Goal: Task Accomplishment & Management: Manage account settings

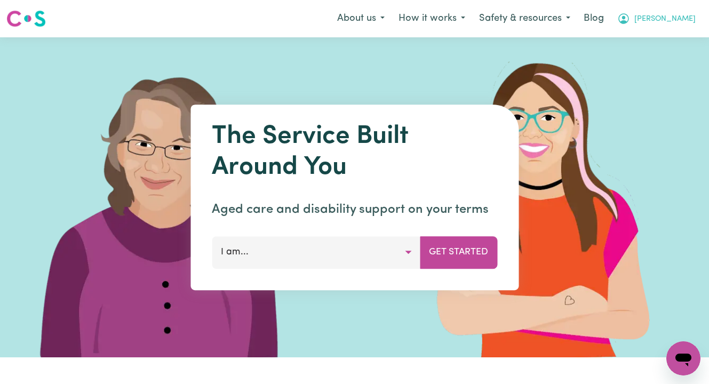
click at [674, 19] on span "Marissa" at bounding box center [664, 19] width 61 height 12
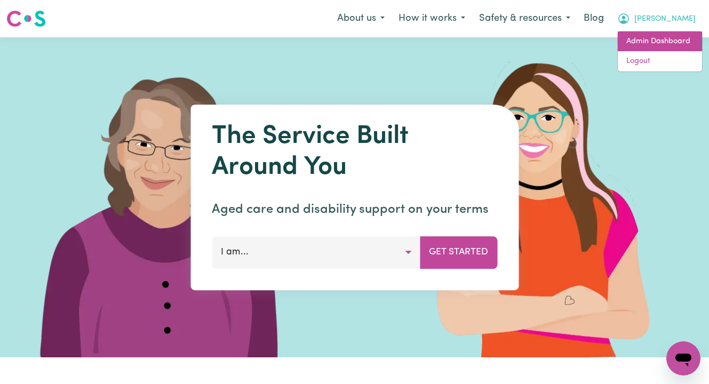
click at [671, 35] on link "Admin Dashboard" at bounding box center [660, 41] width 84 height 20
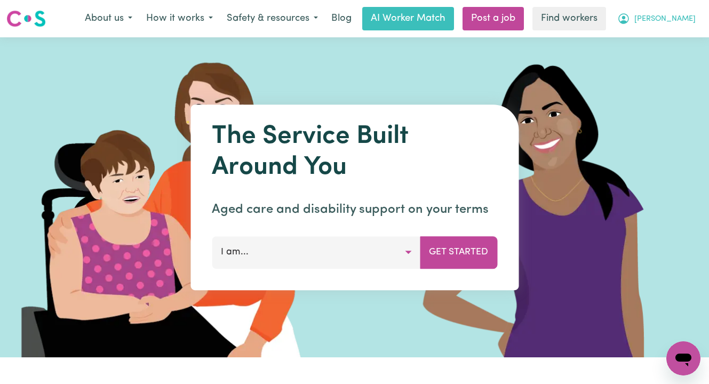
click at [686, 14] on span "[PERSON_NAME]" at bounding box center [664, 19] width 61 height 12
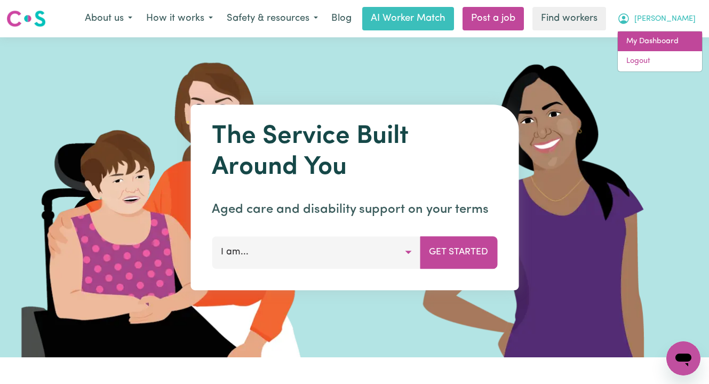
click at [674, 34] on link "My Dashboard" at bounding box center [660, 41] width 84 height 20
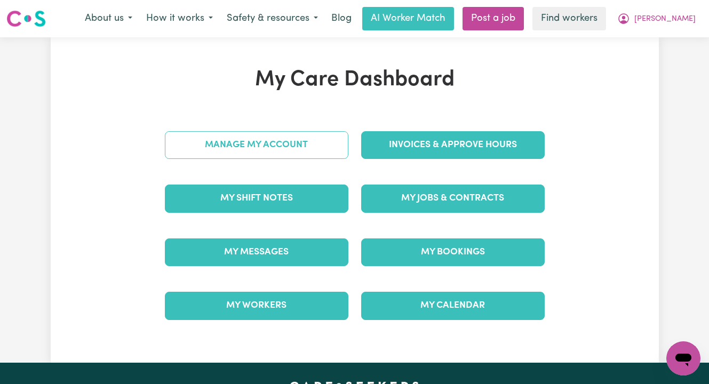
click at [294, 151] on link "Manage My Account" at bounding box center [257, 145] width 184 height 28
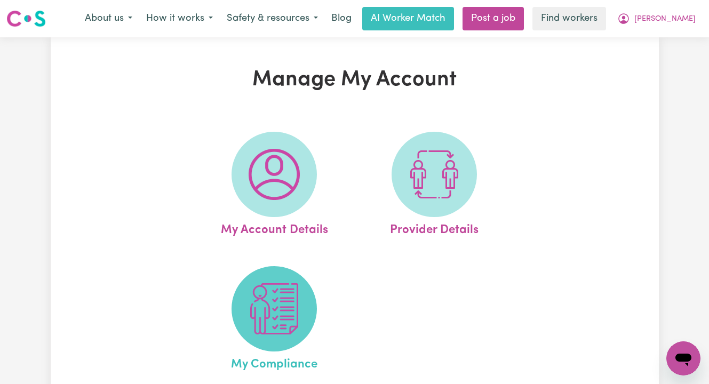
click at [282, 318] on img at bounding box center [274, 308] width 51 height 51
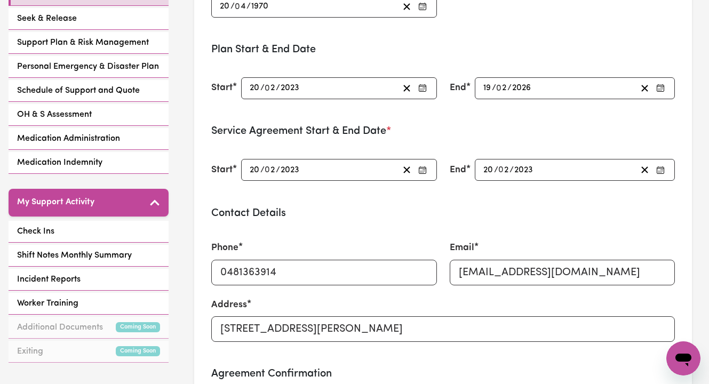
scroll to position [288, 0]
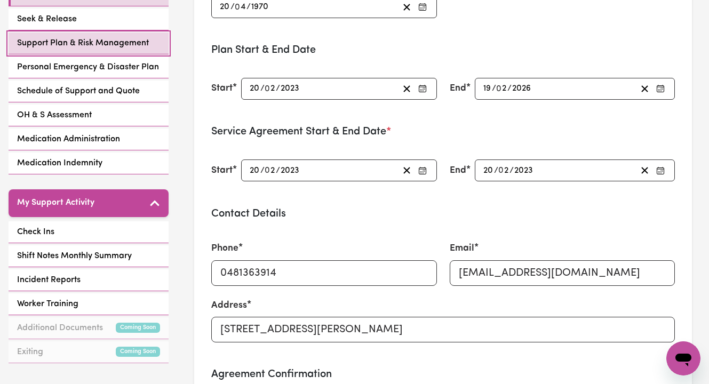
click at [75, 37] on span "Support Plan & Risk Management" at bounding box center [83, 43] width 132 height 13
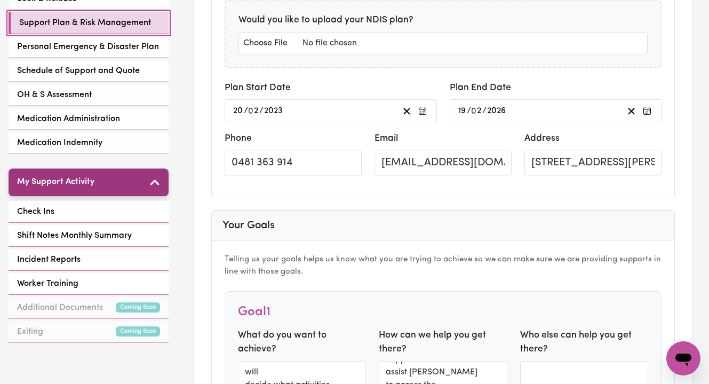
scroll to position [307, 0]
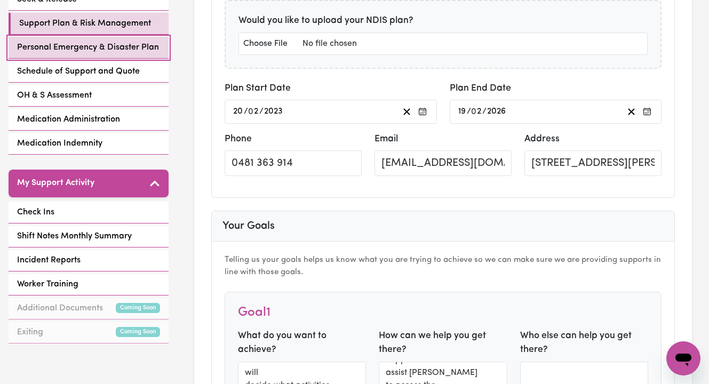
click at [75, 41] on span "Personal Emergency & Disaster Plan" at bounding box center [88, 47] width 142 height 13
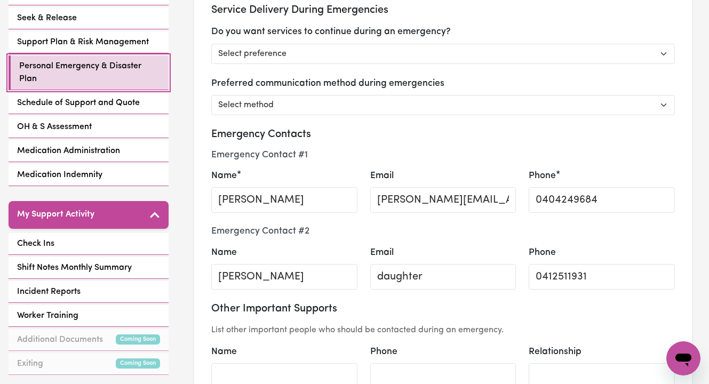
scroll to position [272, 0]
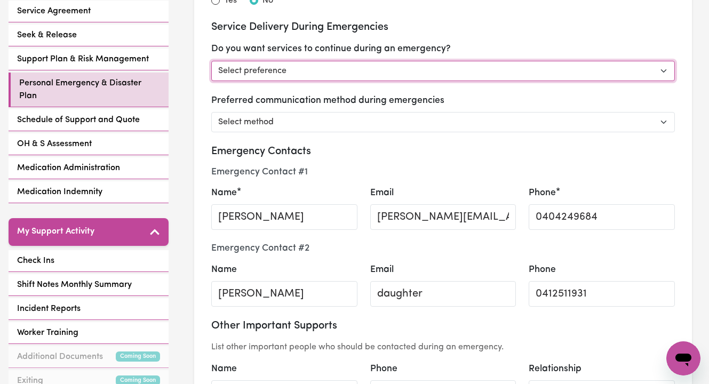
click at [399, 69] on select "Select preference Yes - continue as critical to daily living No - postpone/canc…" at bounding box center [443, 71] width 464 height 20
click at [316, 79] on select "Select preference Yes - continue as critical to daily living No - postpone/canc…" at bounding box center [443, 71] width 464 height 20
select select "continue"
click at [211, 61] on select "Select preference Yes - continue as critical to daily living No - postpone/canc…" at bounding box center [443, 71] width 464 height 20
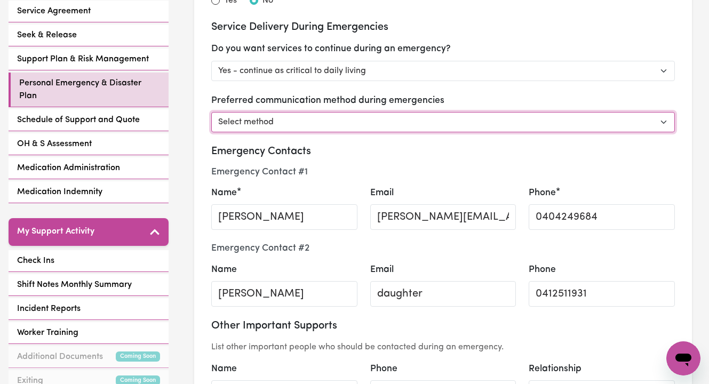
click at [306, 124] on select "Select method Phone Email Other" at bounding box center [443, 122] width 464 height 20
select select "phone"
click at [211, 112] on select "Select method Phone Email Other" at bounding box center [443, 122] width 464 height 20
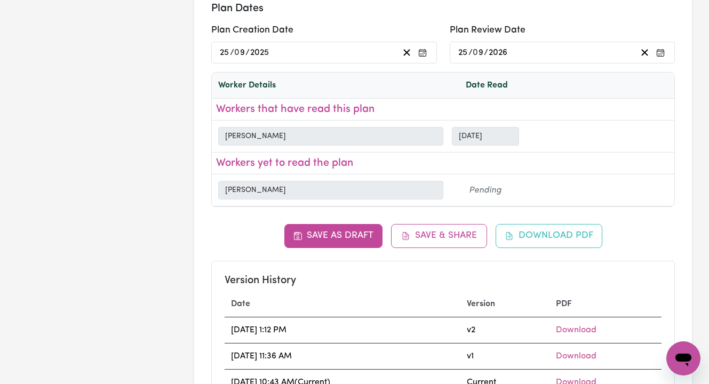
scroll to position [1654, 0]
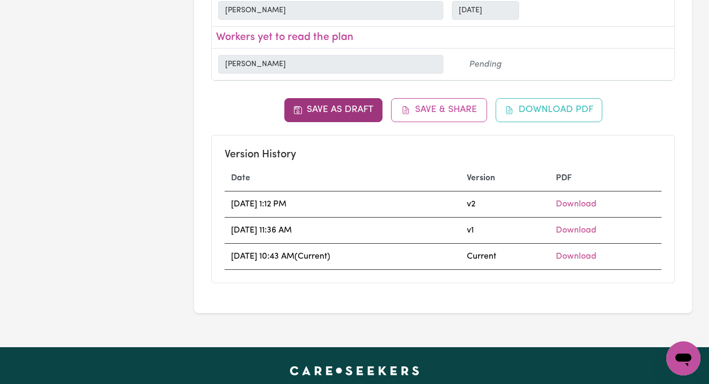
select select "continue"
select select "phone"
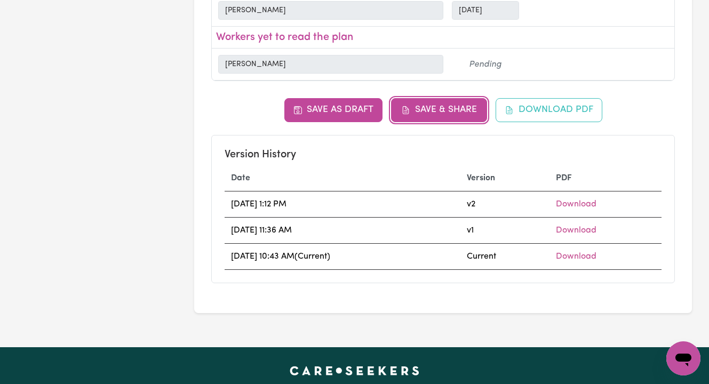
click at [431, 112] on button "Save & Share" at bounding box center [439, 109] width 96 height 23
select select "continue"
select select "phone"
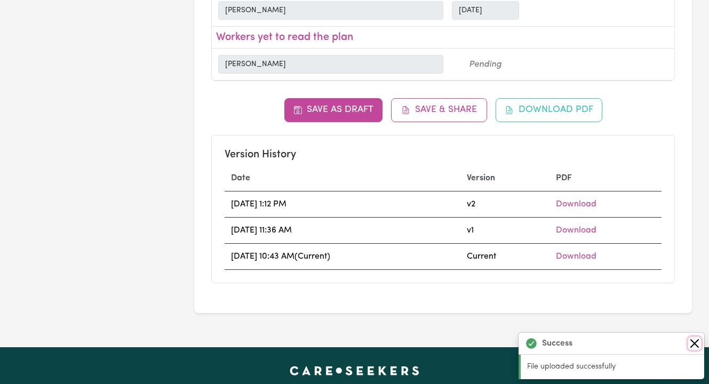
click at [698, 344] on button "Close" at bounding box center [694, 343] width 13 height 13
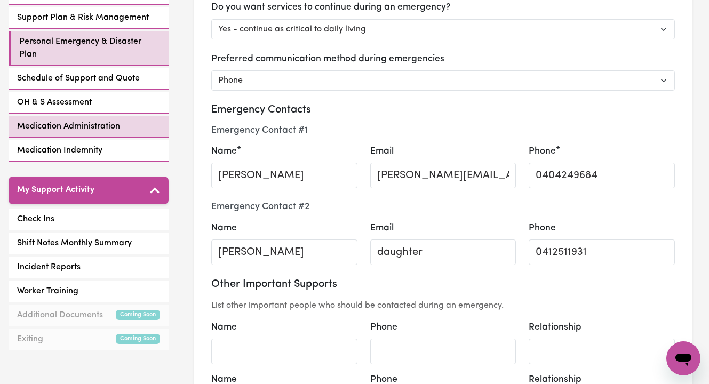
scroll to position [295, 0]
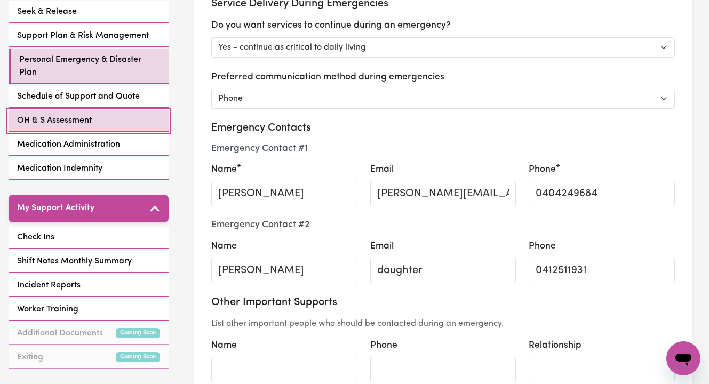
click at [97, 110] on link "OH & S Assessment" at bounding box center [89, 121] width 160 height 22
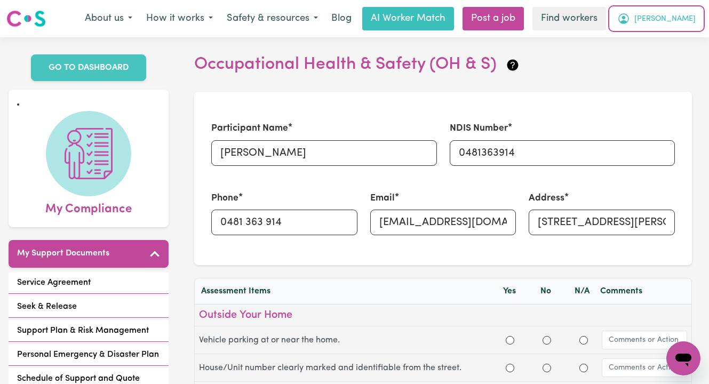
click at [674, 21] on span "[PERSON_NAME]" at bounding box center [664, 19] width 61 height 12
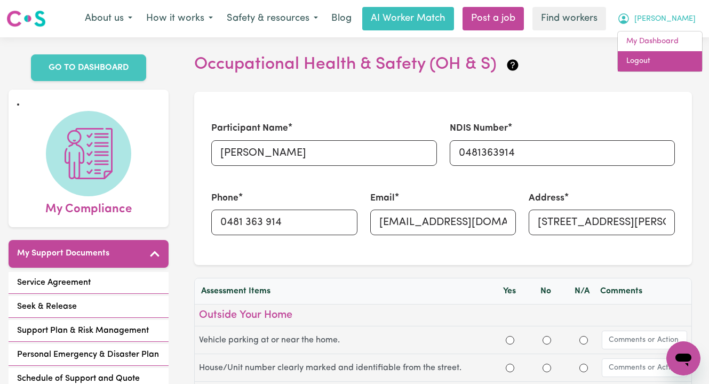
click at [655, 66] on link "Logout" at bounding box center [660, 61] width 84 height 20
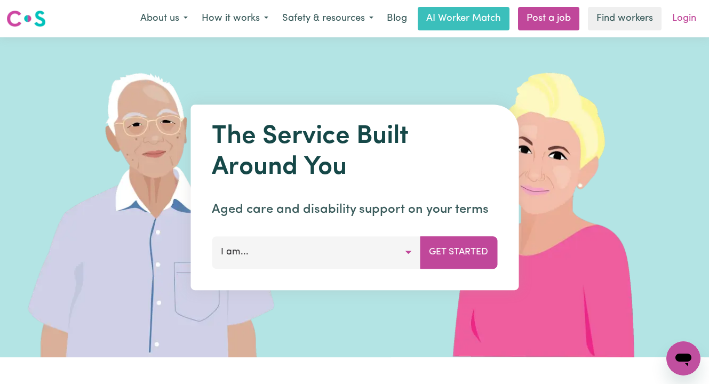
click at [680, 20] on link "Login" at bounding box center [684, 18] width 37 height 23
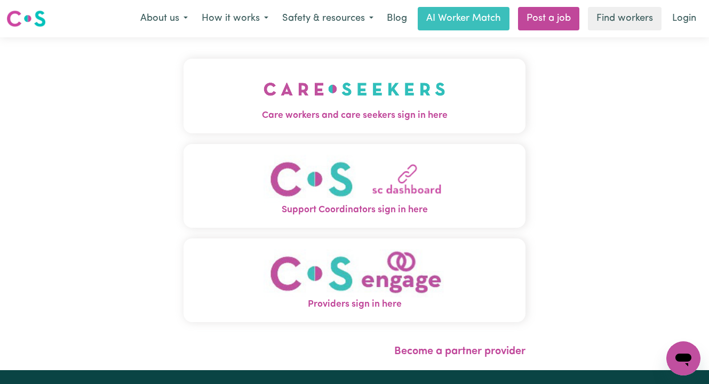
click at [350, 111] on span "Care workers and care seekers sign in here" at bounding box center [355, 116] width 342 height 14
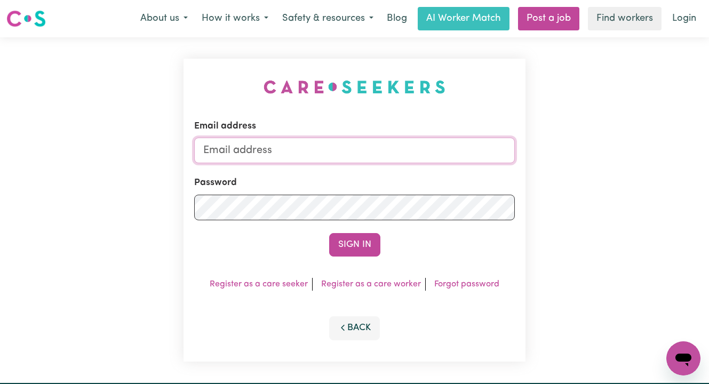
click at [342, 150] on input "Email address" at bounding box center [354, 151] width 321 height 26
type input "[EMAIL_ADDRESS][DOMAIN_NAME]"
click at [329, 233] on button "Sign In" at bounding box center [354, 244] width 51 height 23
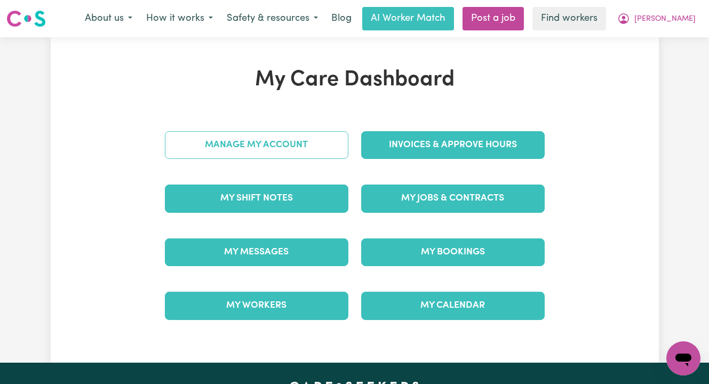
click at [239, 155] on link "Manage My Account" at bounding box center [257, 145] width 184 height 28
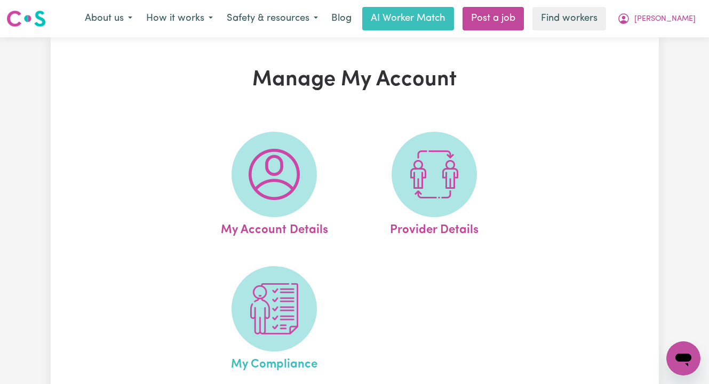
click at [230, 316] on link "My Compliance" at bounding box center [274, 320] width 154 height 108
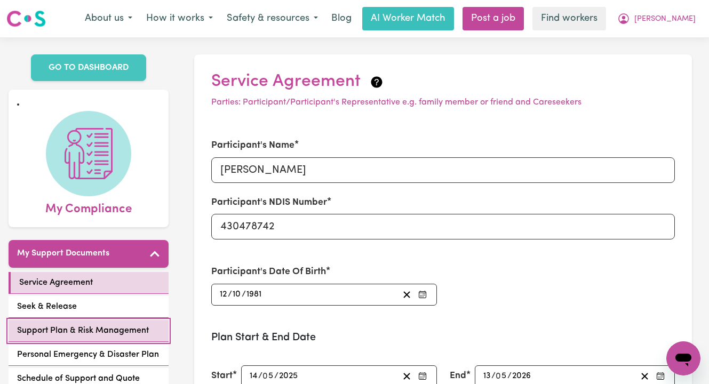
click at [105, 324] on span "Support Plan & Risk Management" at bounding box center [83, 330] width 132 height 13
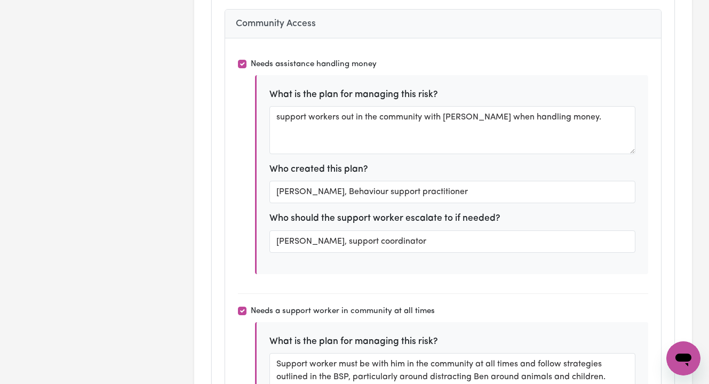
scroll to position [3519, 0]
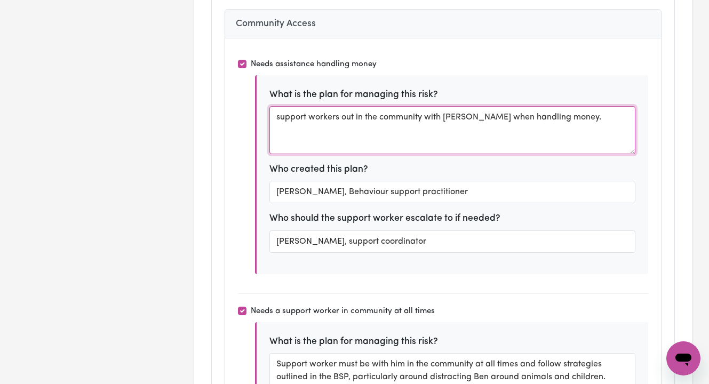
drag, startPoint x: 549, startPoint y: 98, endPoint x: 463, endPoint y: 101, distance: 87.0
click at [463, 106] on textarea "support workers out in the community with [PERSON_NAME] when handling money." at bounding box center [452, 130] width 366 height 48
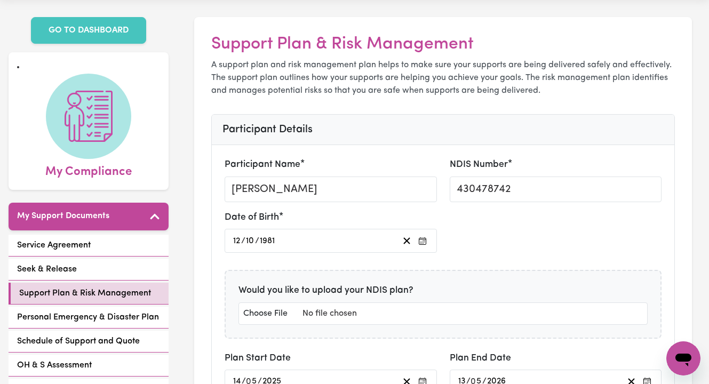
scroll to position [39, 0]
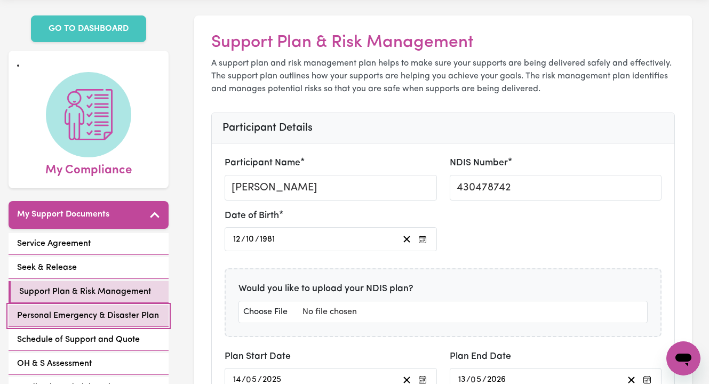
click at [63, 305] on link "Personal Emergency & Disaster Plan" at bounding box center [89, 316] width 160 height 22
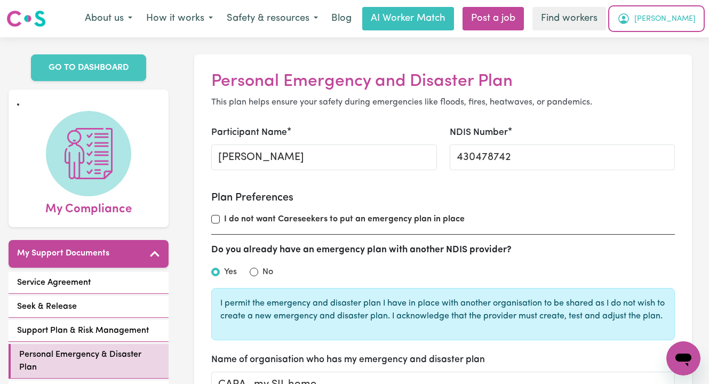
click at [670, 20] on span "[PERSON_NAME]" at bounding box center [664, 19] width 61 height 12
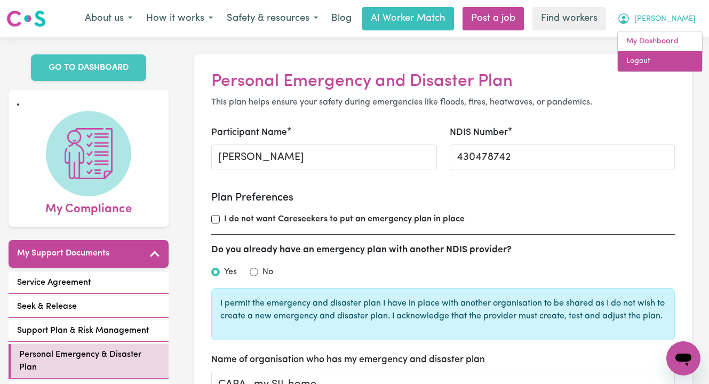
click at [659, 58] on link "Logout" at bounding box center [660, 61] width 84 height 20
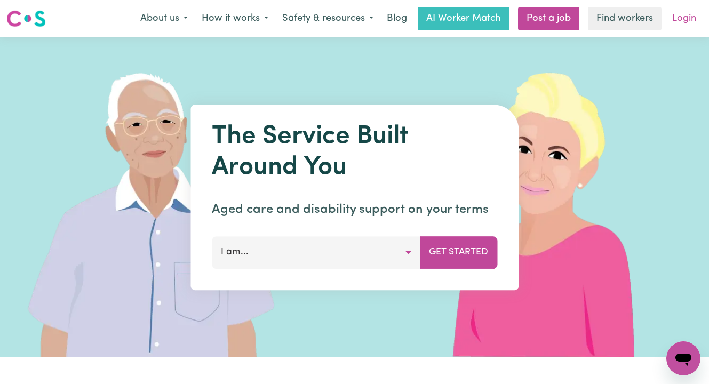
click at [686, 13] on link "Login" at bounding box center [684, 18] width 37 height 23
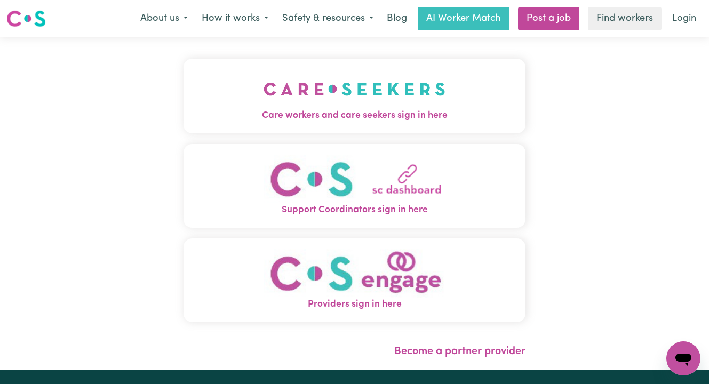
click at [423, 100] on img "Care workers and care seekers sign in here" at bounding box center [355, 88] width 182 height 39
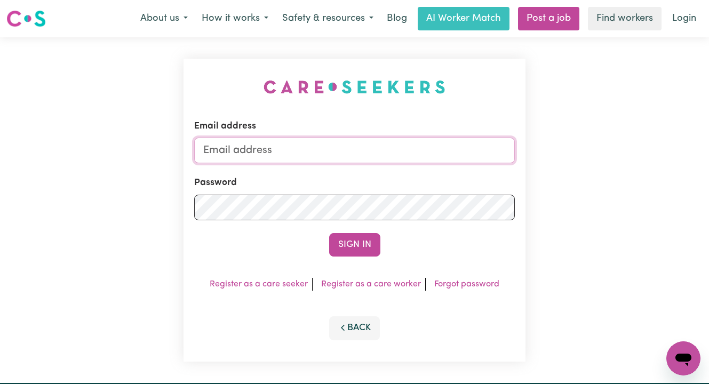
click at [402, 146] on input "Email address" at bounding box center [354, 151] width 321 height 26
type input "[EMAIL_ADDRESS][PERSON_NAME][DOMAIN_NAME]"
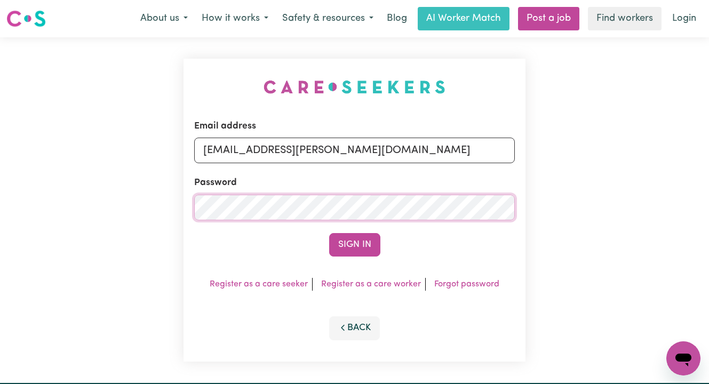
click at [329, 233] on button "Sign In" at bounding box center [354, 244] width 51 height 23
